Goal: Book appointment/travel/reservation

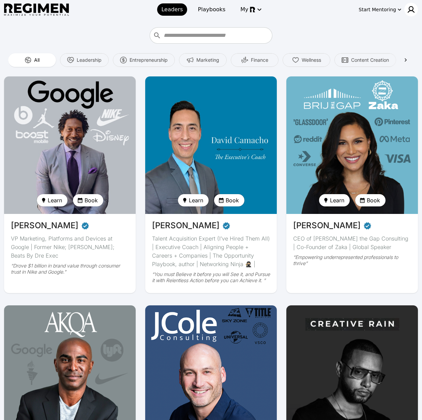
click at [409, 10] on img at bounding box center [411, 9] width 8 height 8
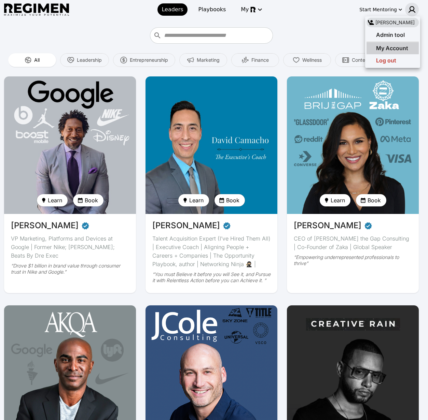
click at [393, 48] on span "My Account" at bounding box center [392, 48] width 32 height 7
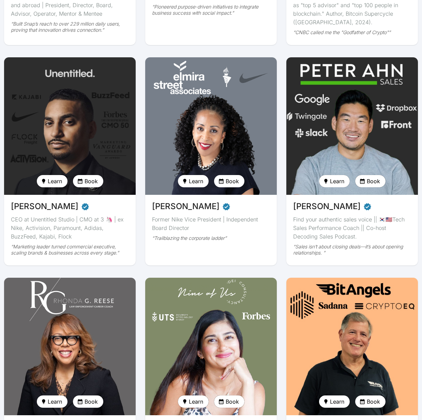
scroll to position [811, 0]
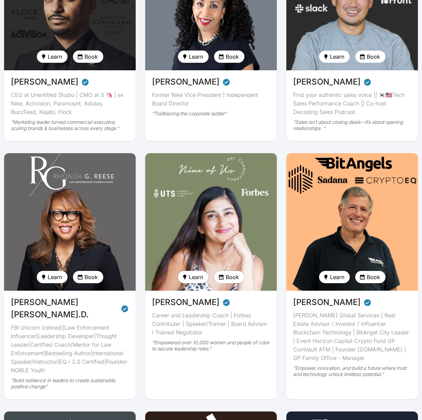
click at [329, 260] on img at bounding box center [353, 222] width 136 height 142
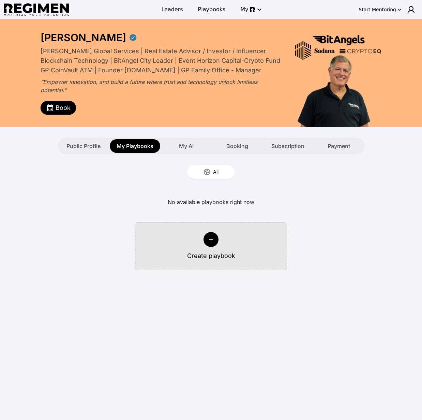
drag, startPoint x: 321, startPoint y: 175, endPoint x: 269, endPoint y: 163, distance: 53.3
click at [321, 175] on div "All" at bounding box center [211, 172] width 422 height 16
click at [246, 145] on span "Booking" at bounding box center [238, 146] width 22 height 8
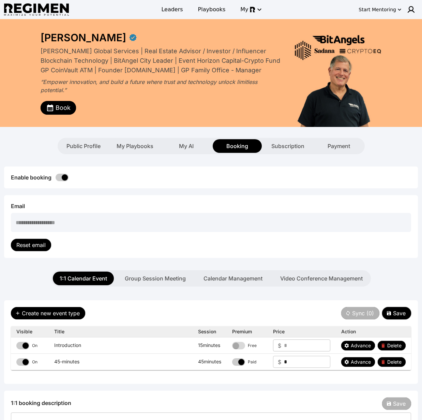
click at [402, 318] on button "Save" at bounding box center [397, 313] width 29 height 12
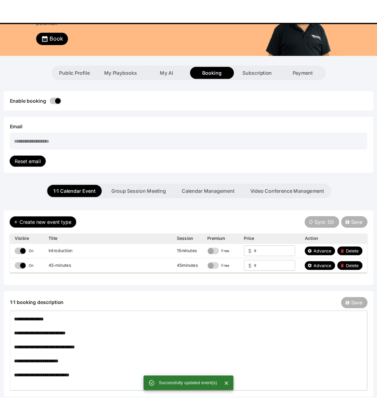
scroll to position [138, 0]
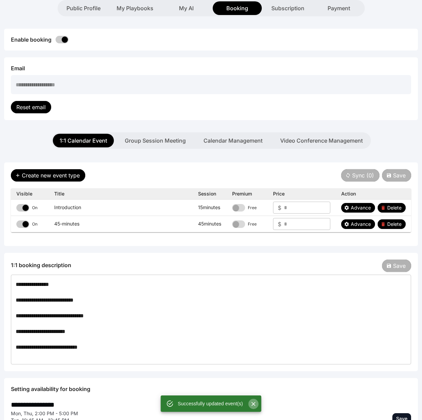
click at [255, 404] on icon "Close" at bounding box center [253, 404] width 7 height 7
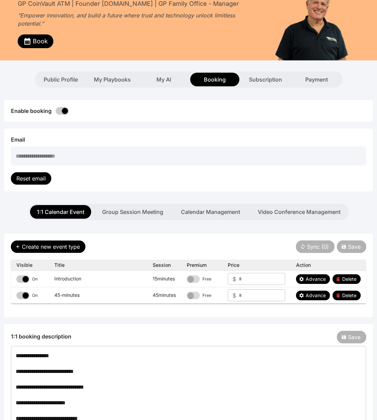
scroll to position [95, 0]
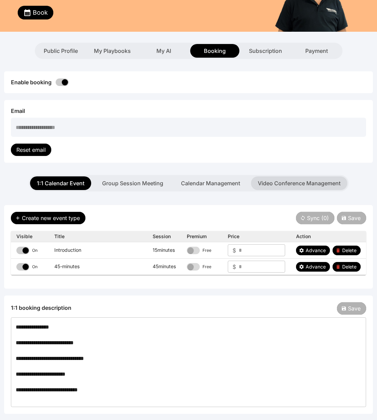
click at [281, 182] on button "Video Conference Management" at bounding box center [299, 183] width 96 height 14
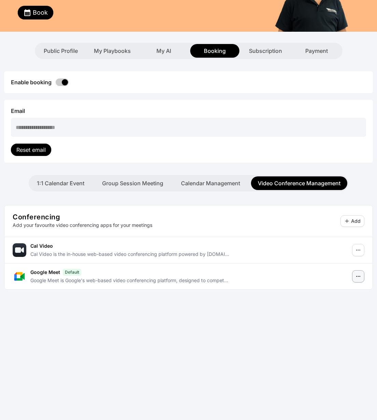
click at [359, 277] on icon "button" at bounding box center [357, 276] width 5 height 5
click at [358, 276] on icon "button" at bounding box center [357, 276] width 5 height 5
click at [190, 183] on button "Calendar Management" at bounding box center [210, 183] width 73 height 14
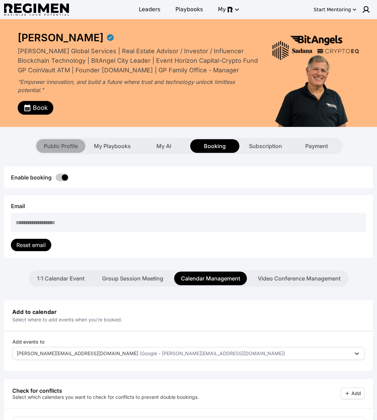
click at [76, 146] on span "Public Profile" at bounding box center [61, 146] width 34 height 8
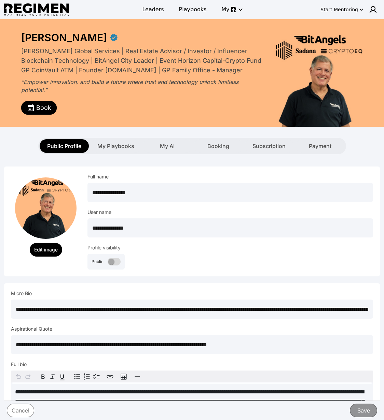
click at [269, 259] on div "Public" at bounding box center [229, 262] width 285 height 16
